Goal: Obtain resource: Obtain resource

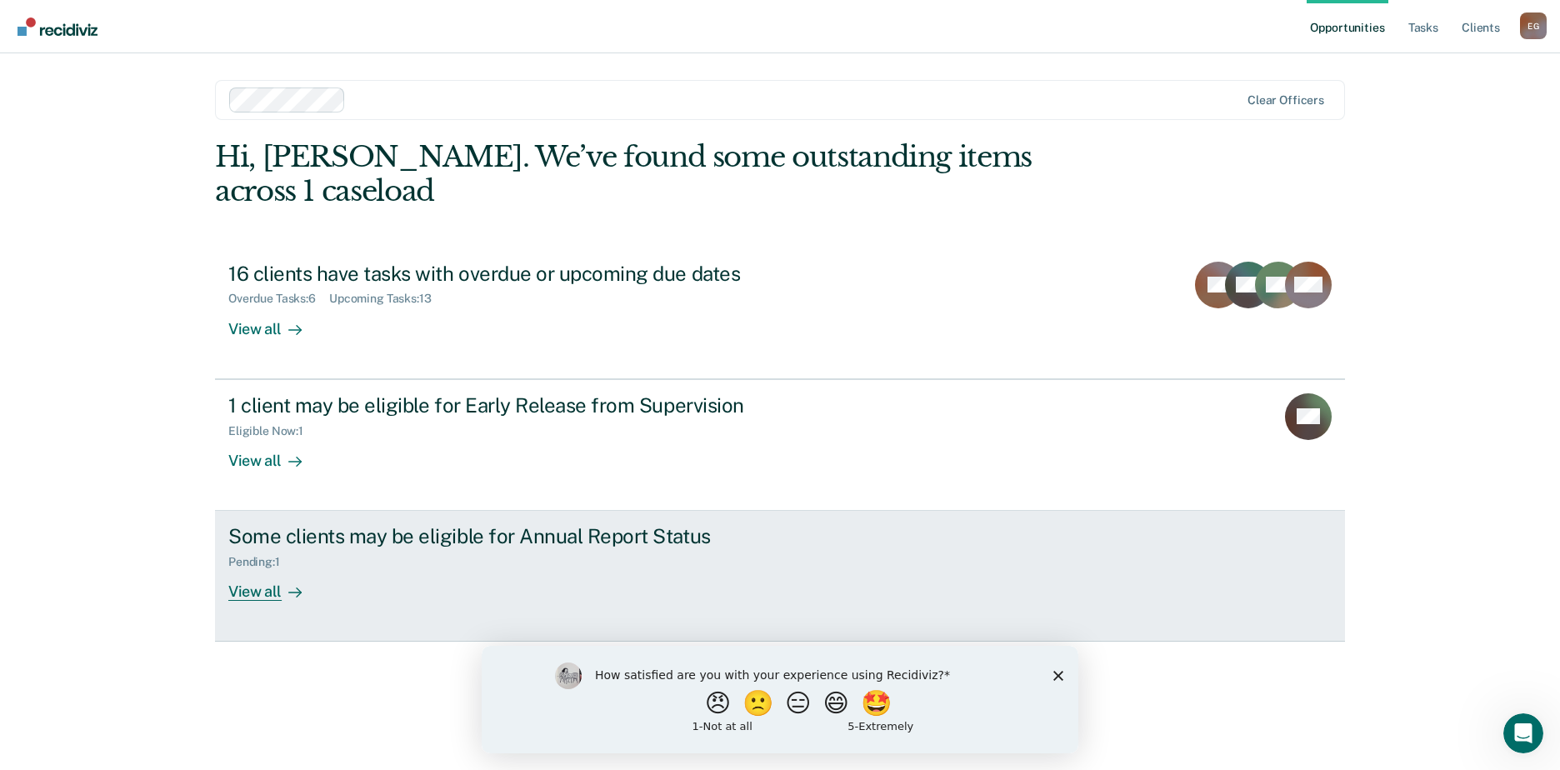
click at [270, 569] on div "View all" at bounding box center [274, 585] width 93 height 33
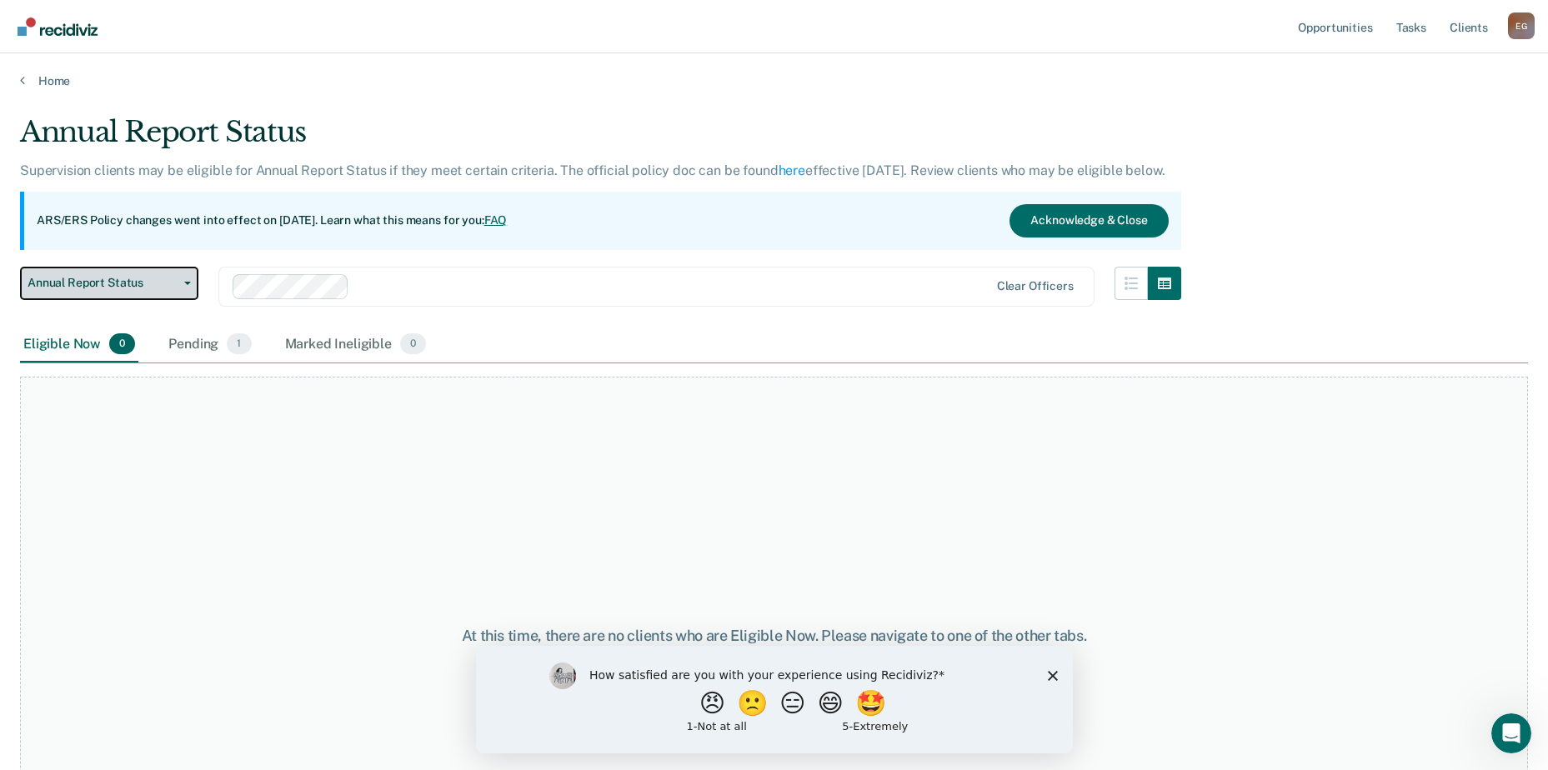
click at [178, 278] on button "Annual Report Status" at bounding box center [109, 283] width 178 height 33
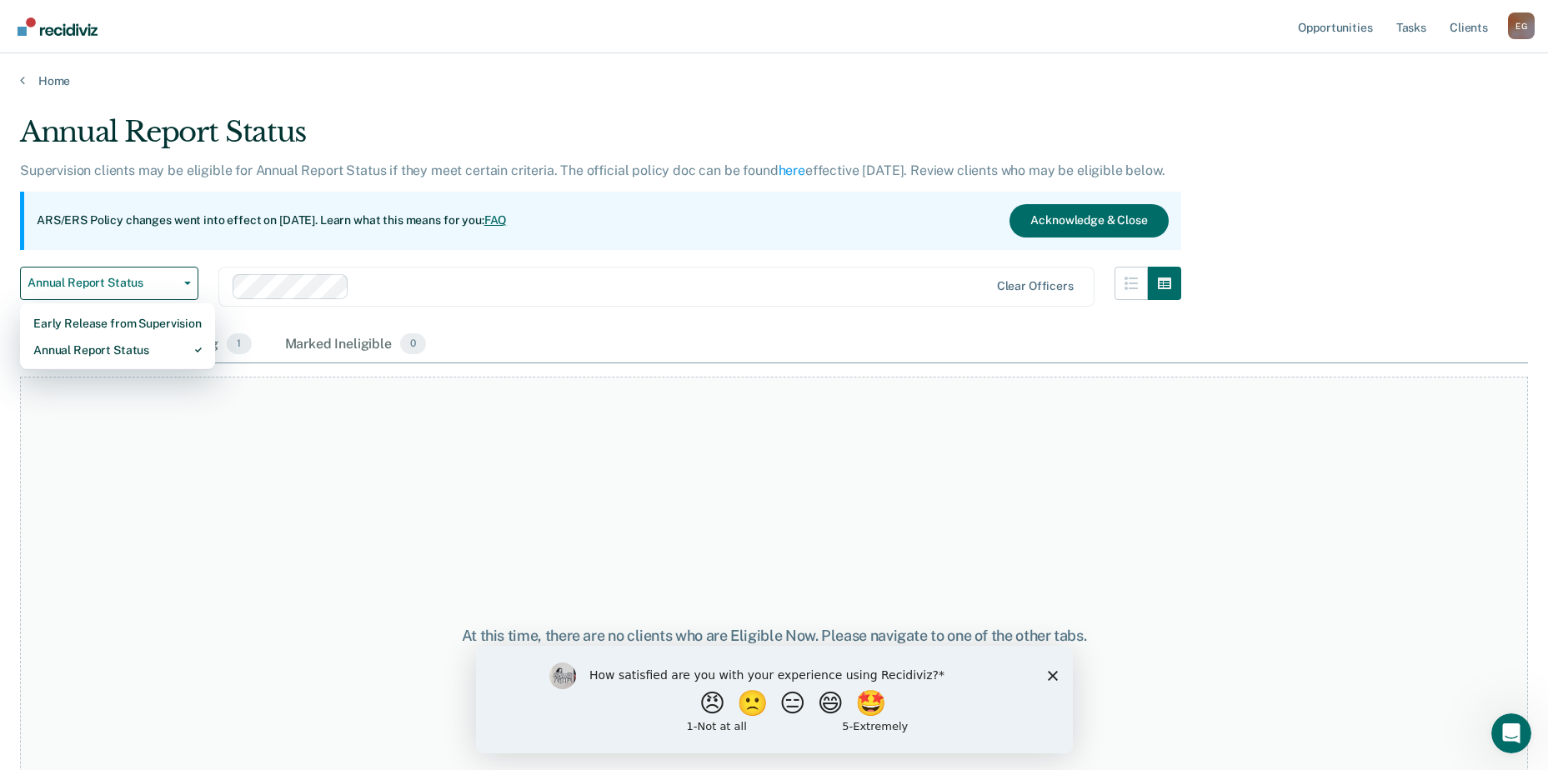
click at [488, 308] on div "Annual Report Status Early Release from Supervision Annual Report Status Clear …" at bounding box center [600, 297] width 1161 height 60
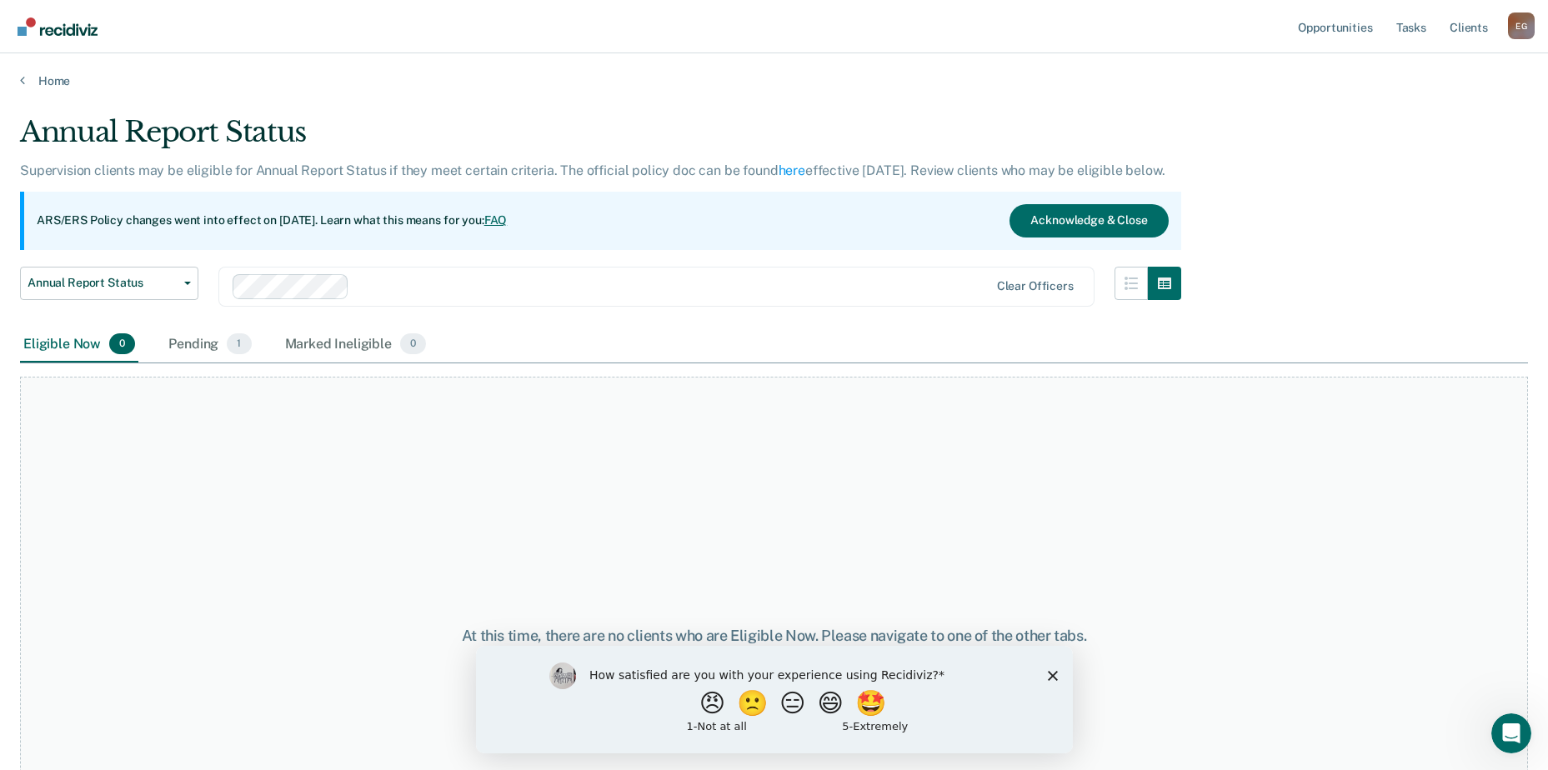
click at [80, 342] on div "Eligible Now 0" at bounding box center [79, 345] width 118 height 37
click at [181, 330] on div "Pending 1" at bounding box center [209, 345] width 89 height 37
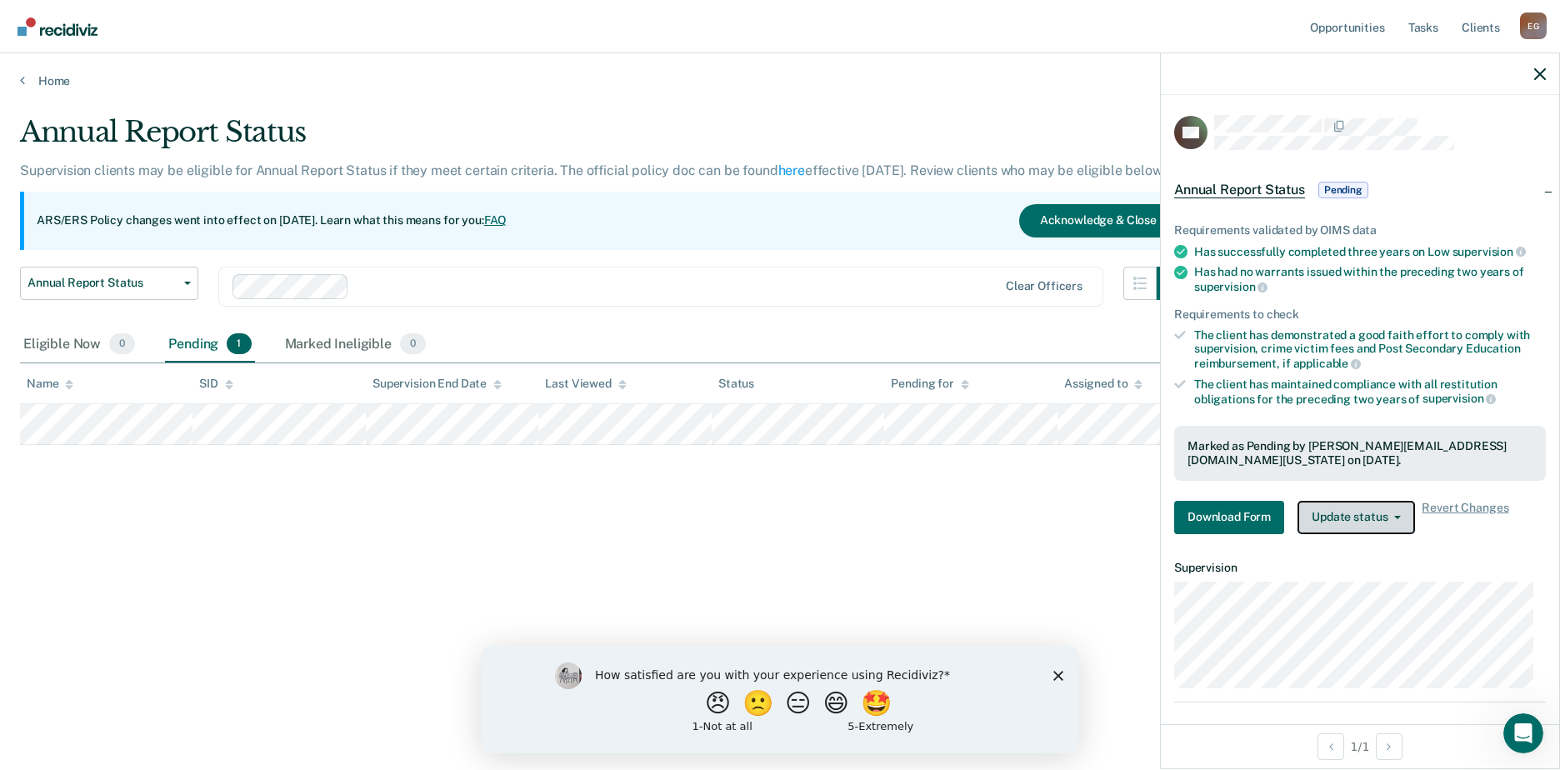
click at [1340, 509] on button "Update status" at bounding box center [1357, 517] width 118 height 33
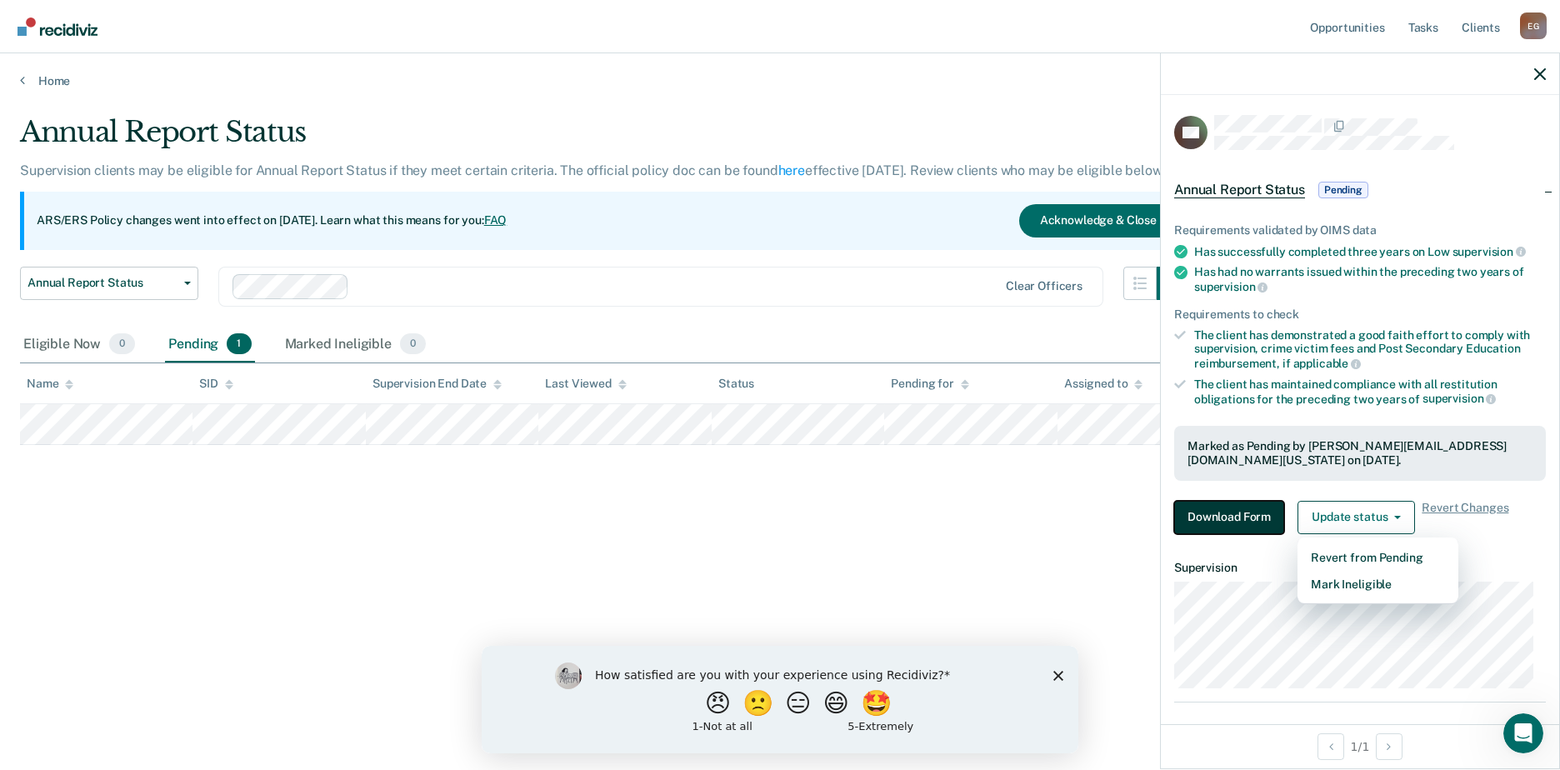
click at [1256, 512] on button "Download Form" at bounding box center [1230, 517] width 110 height 33
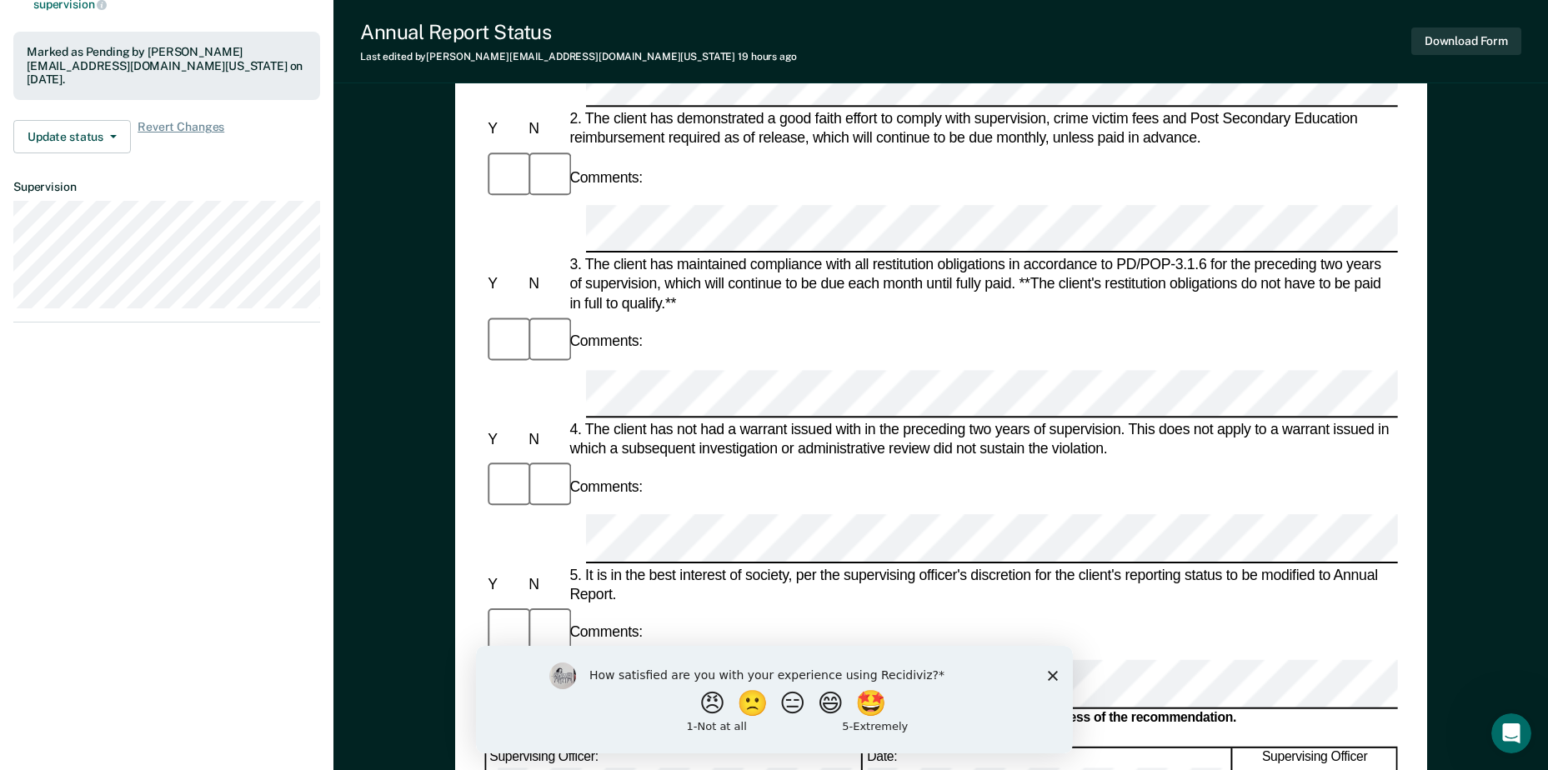
scroll to position [417, 0]
click at [1050, 673] on polygon "Close survey" at bounding box center [1052, 675] width 10 height 10
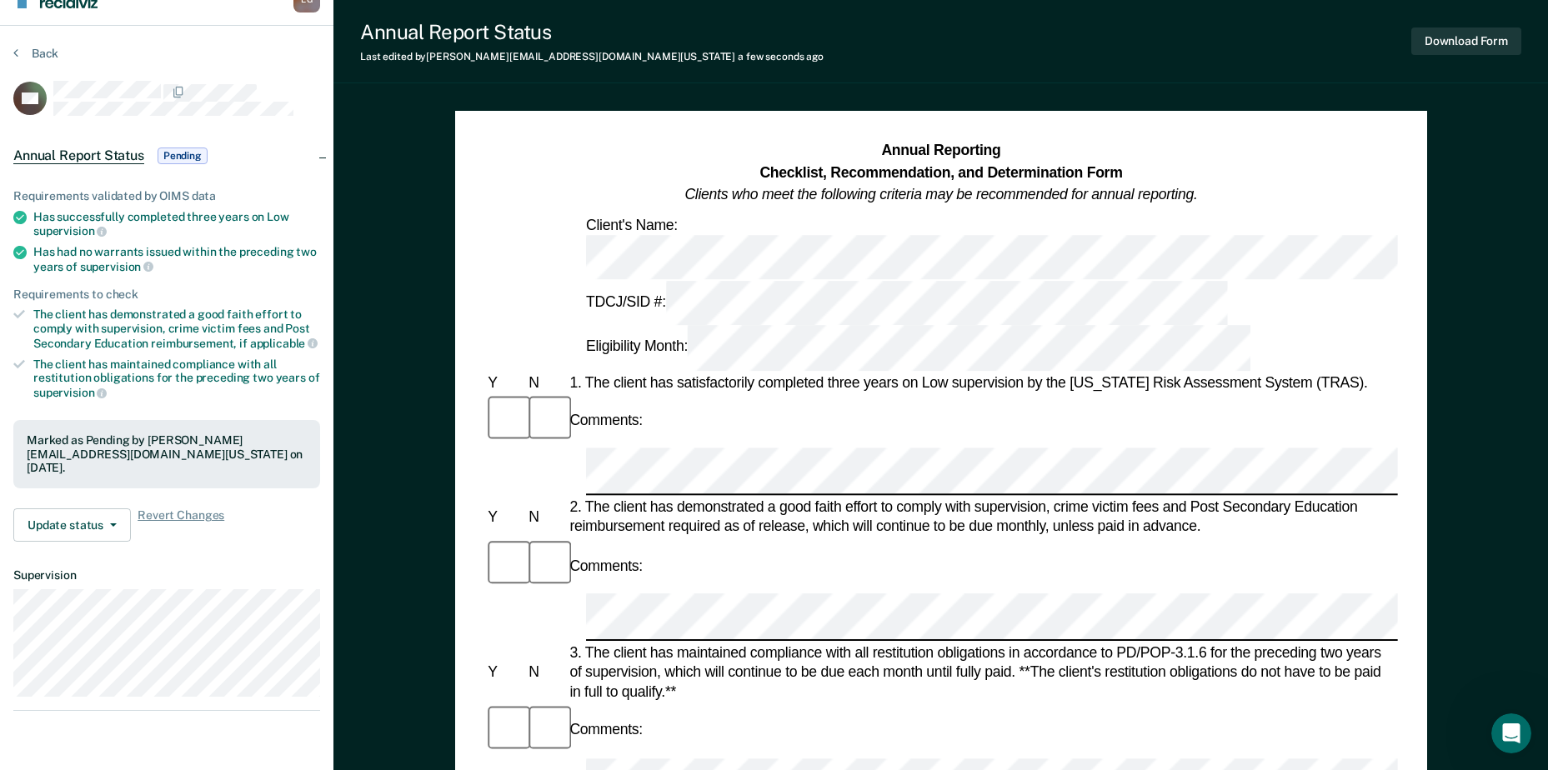
scroll to position [0, 0]
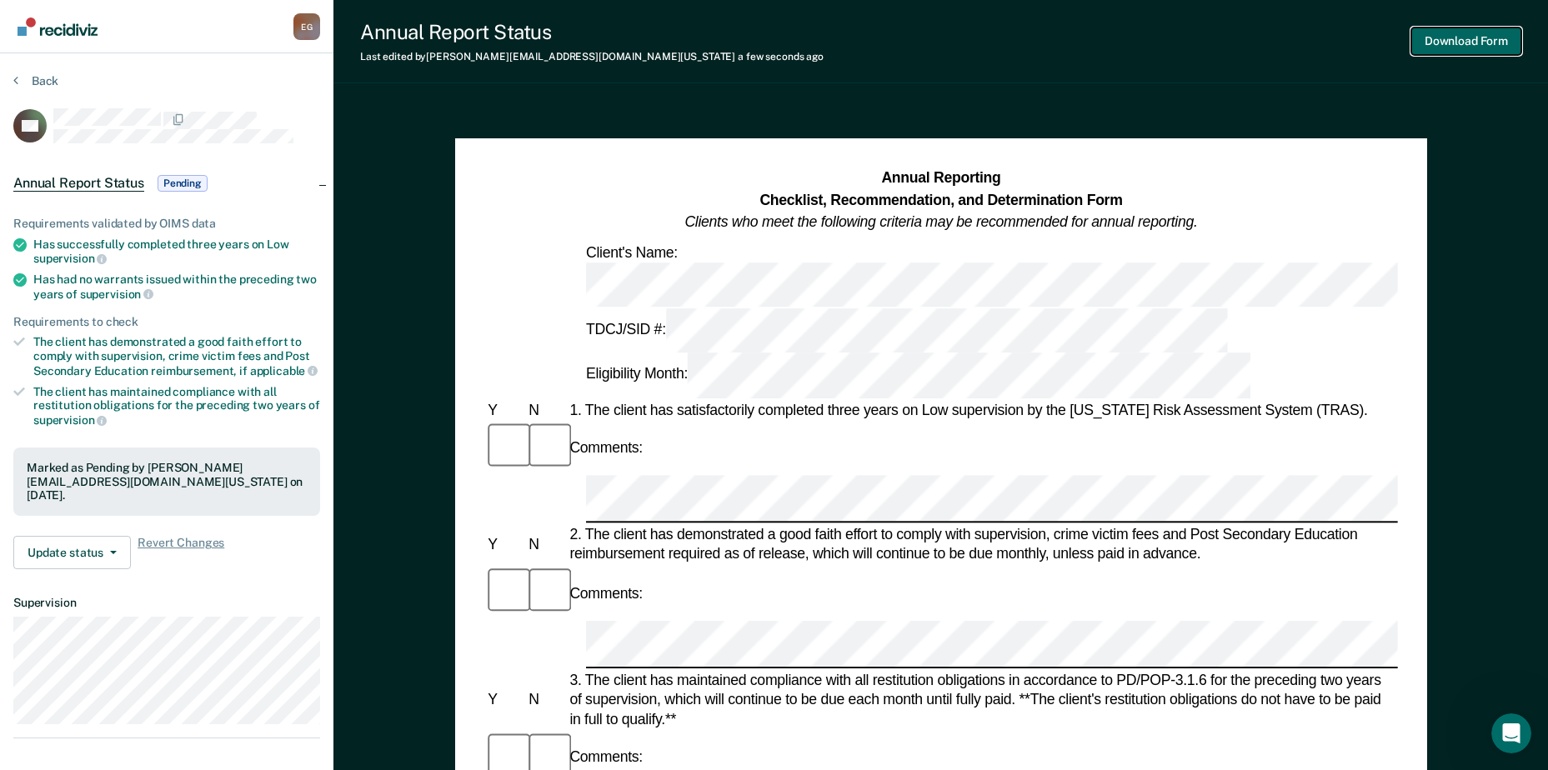
click at [1434, 50] on button "Download Form" at bounding box center [1466, 42] width 110 height 28
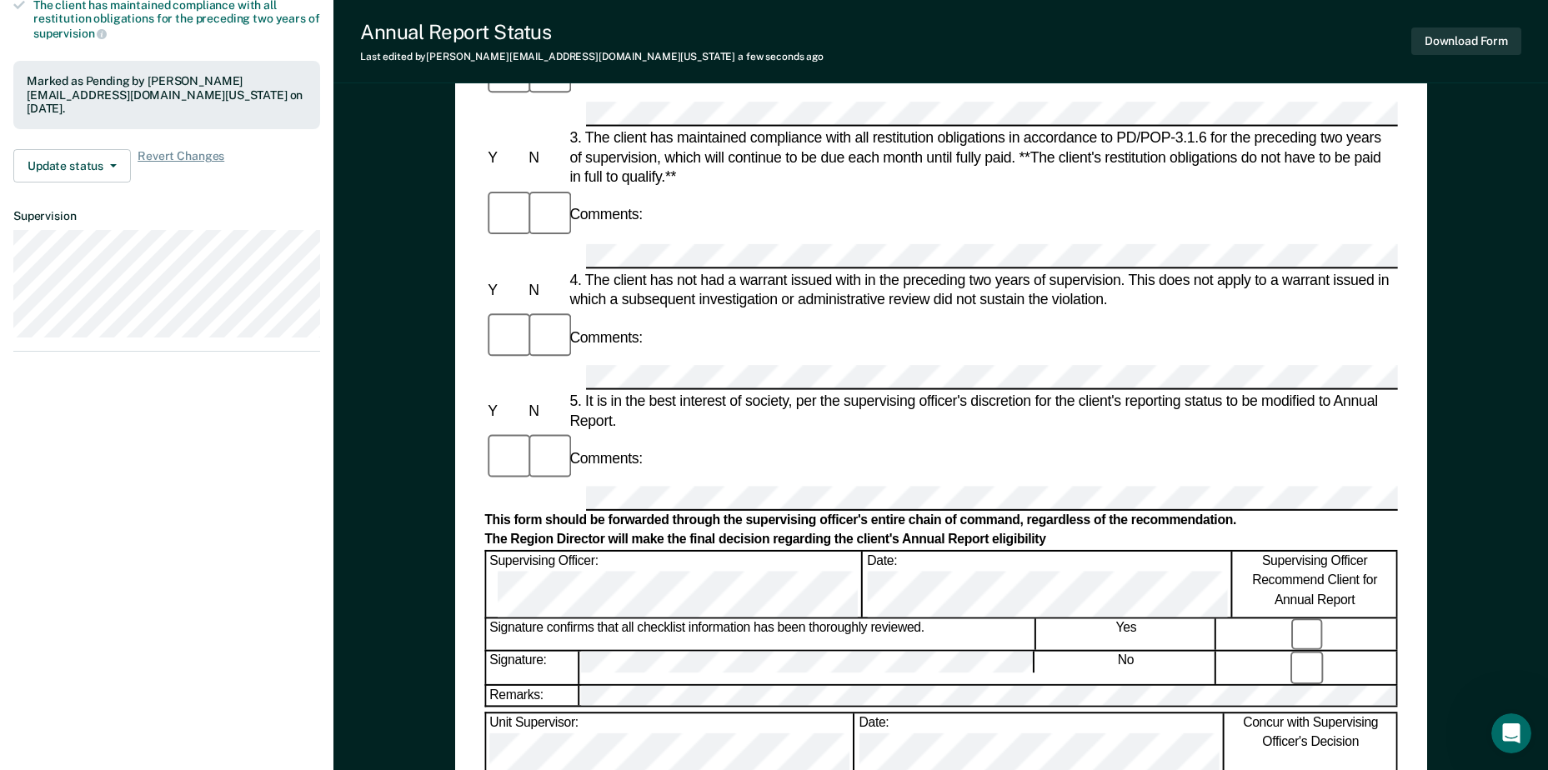
scroll to position [417, 0]
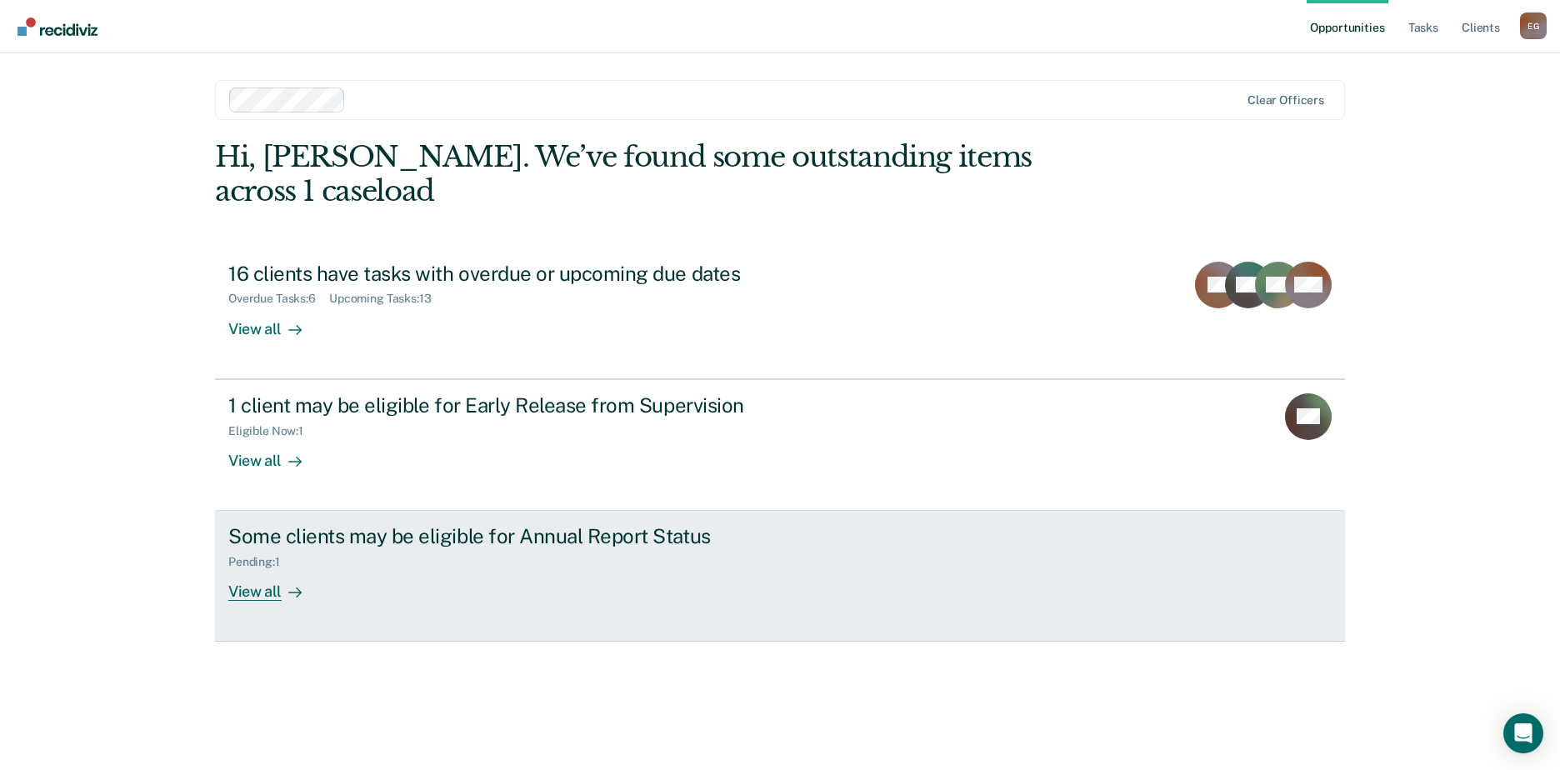
click at [263, 569] on div "View all" at bounding box center [274, 585] width 93 height 33
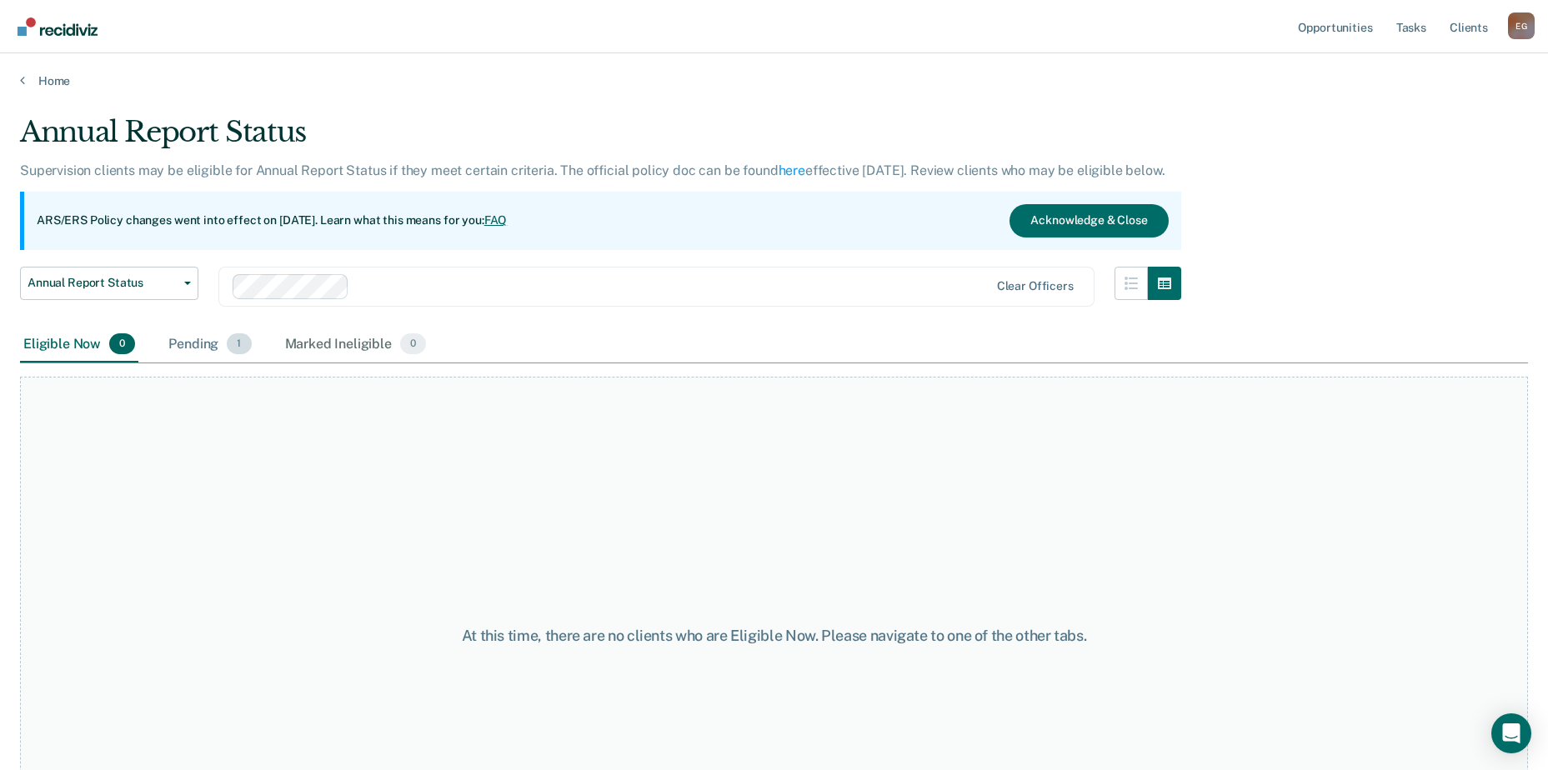
click at [238, 348] on span "1" at bounding box center [239, 344] width 24 height 22
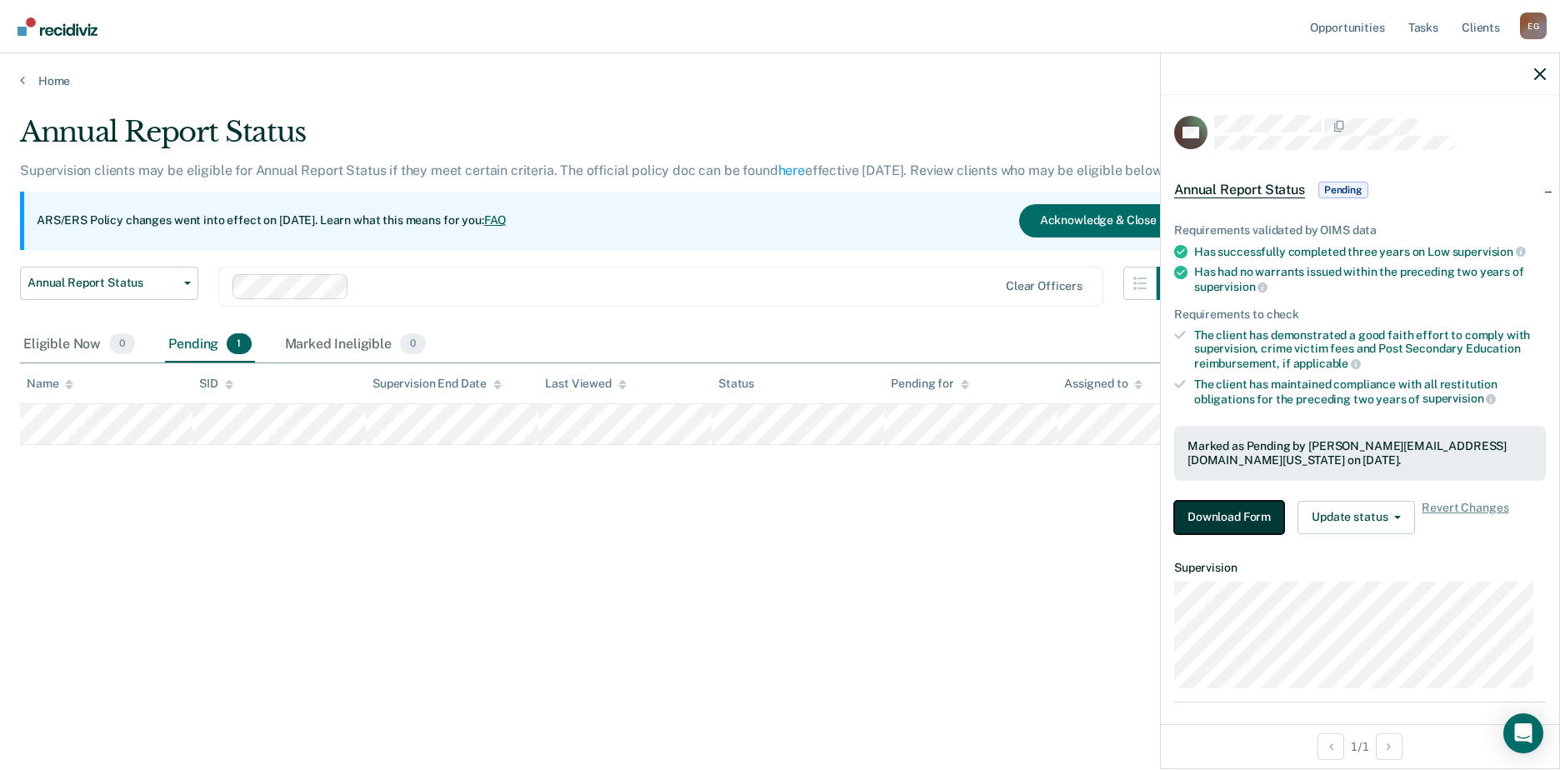
click at [1208, 514] on button "Download Form" at bounding box center [1230, 517] width 110 height 33
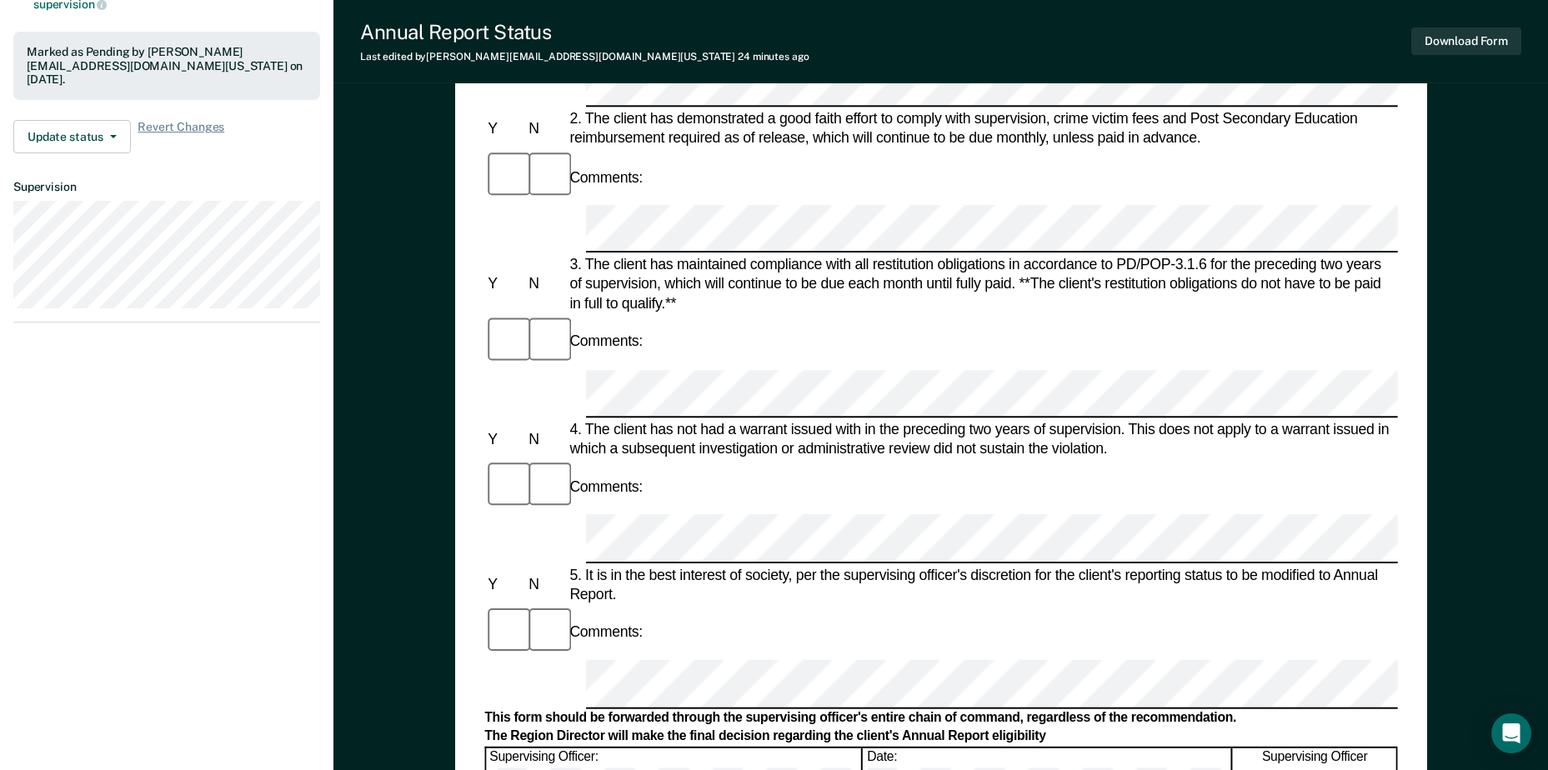
scroll to position [417, 0]
click at [1420, 41] on button "Download Form" at bounding box center [1466, 42] width 110 height 28
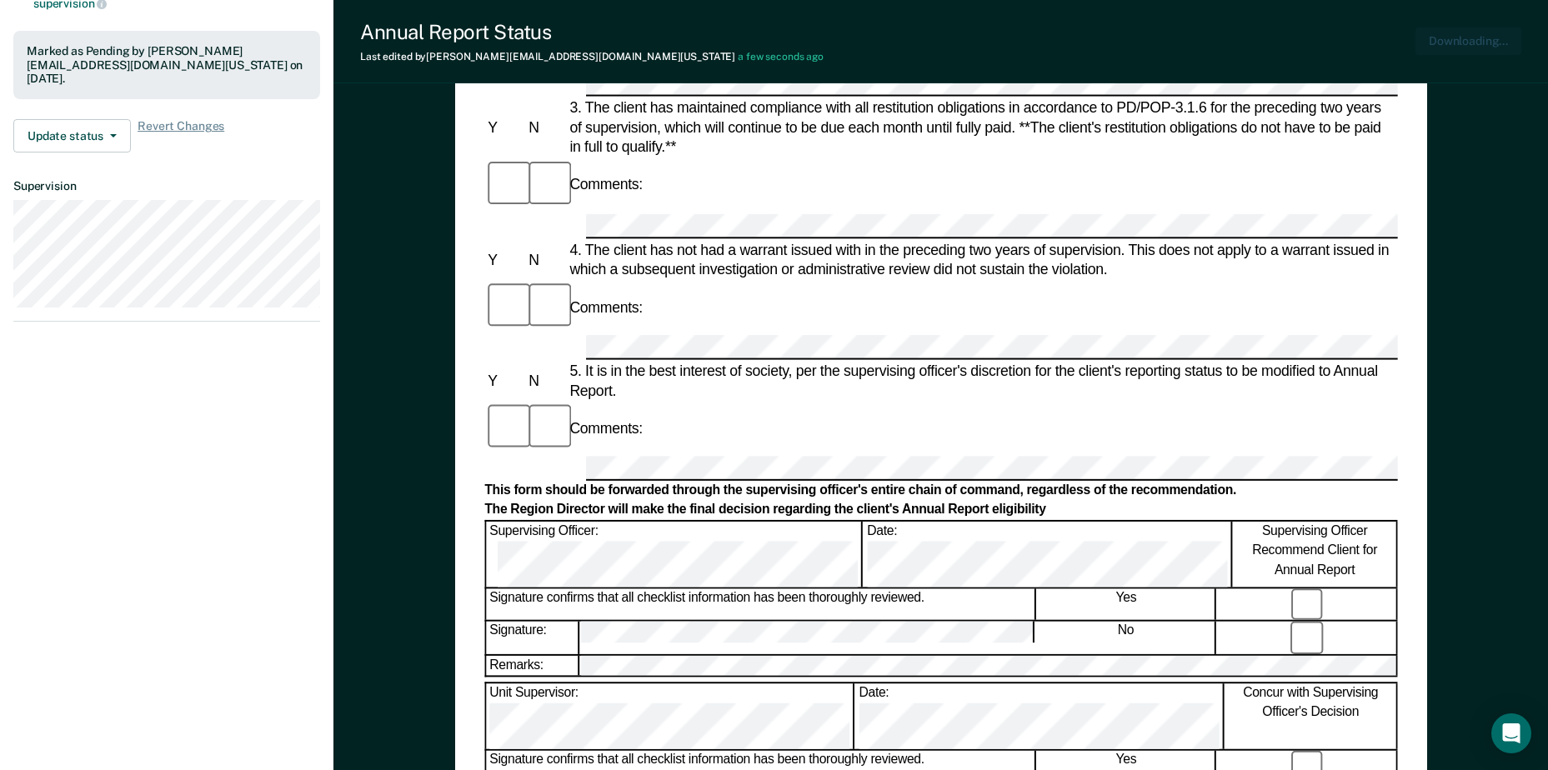
scroll to position [0, 0]
